Goal: Task Accomplishment & Management: Manage account settings

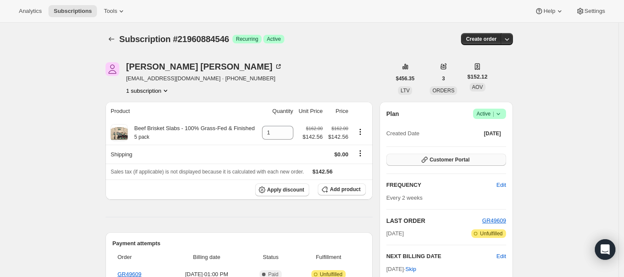
click at [429, 160] on icon "button" at bounding box center [424, 159] width 9 height 9
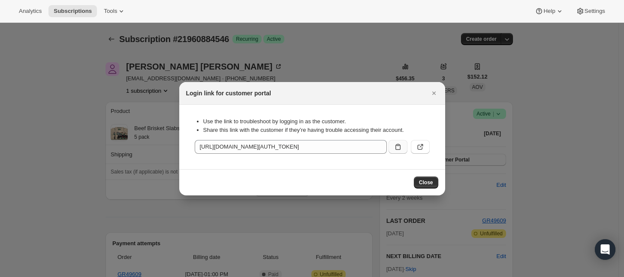
click at [398, 145] on icon ":rc0:" at bounding box center [397, 147] width 5 height 6
click at [584, 145] on div at bounding box center [312, 138] width 624 height 277
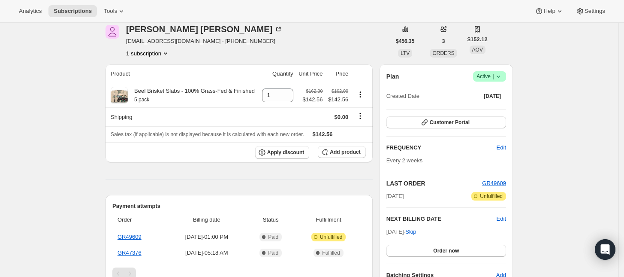
scroll to position [54, 0]
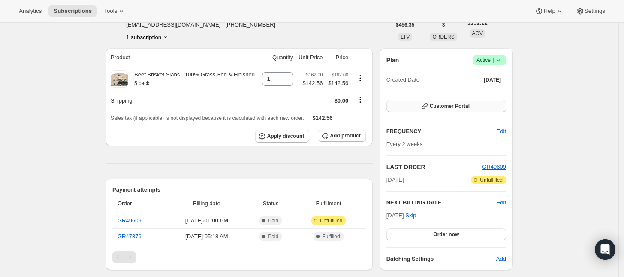
click at [466, 105] on span "Customer Portal" at bounding box center [450, 105] width 40 height 7
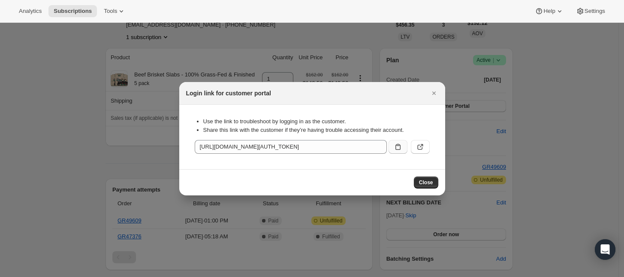
click at [398, 147] on icon ":rc0:" at bounding box center [398, 146] width 9 height 9
click at [501, 112] on div at bounding box center [312, 138] width 624 height 277
